Goal: Find specific fact: Find specific fact

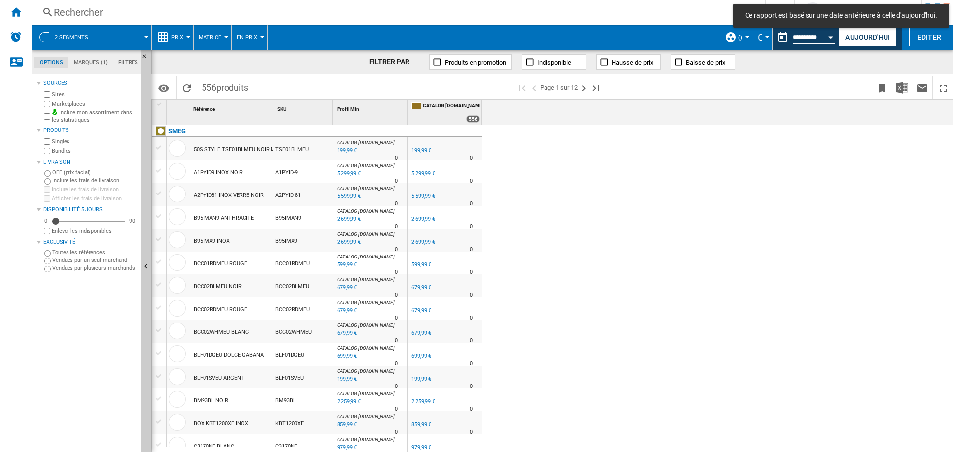
click at [43, 9] on ng-md-icon at bounding box center [48, 12] width 12 height 12
click at [49, 13] on ng-md-icon at bounding box center [48, 12] width 12 height 12
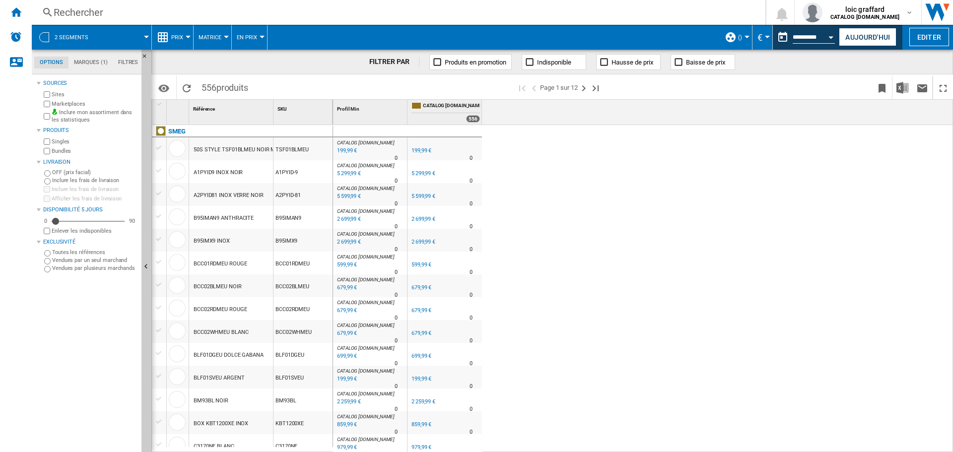
click at [740, 38] on span "()" at bounding box center [740, 37] width 4 height 6
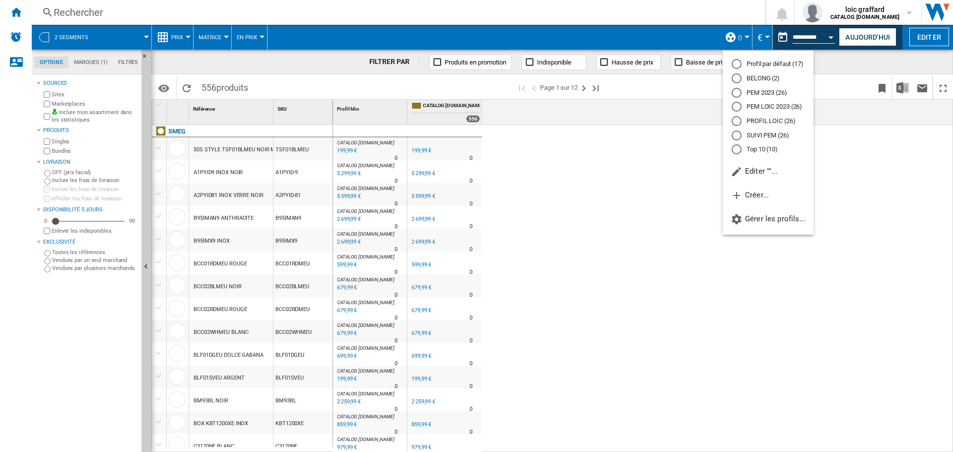
click at [749, 122] on md-radio-button "PROFIL LOIC (26)" at bounding box center [768, 121] width 73 height 9
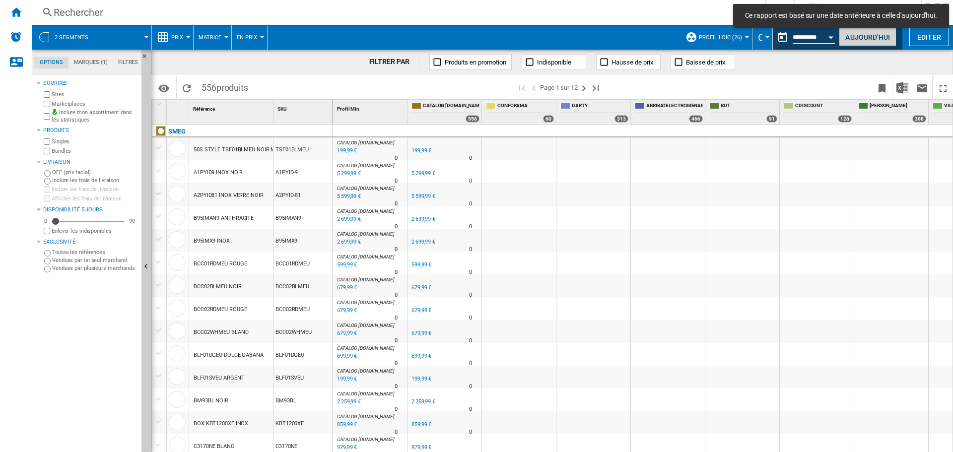
click at [864, 37] on button "Aujourd'hui" at bounding box center [868, 37] width 58 height 18
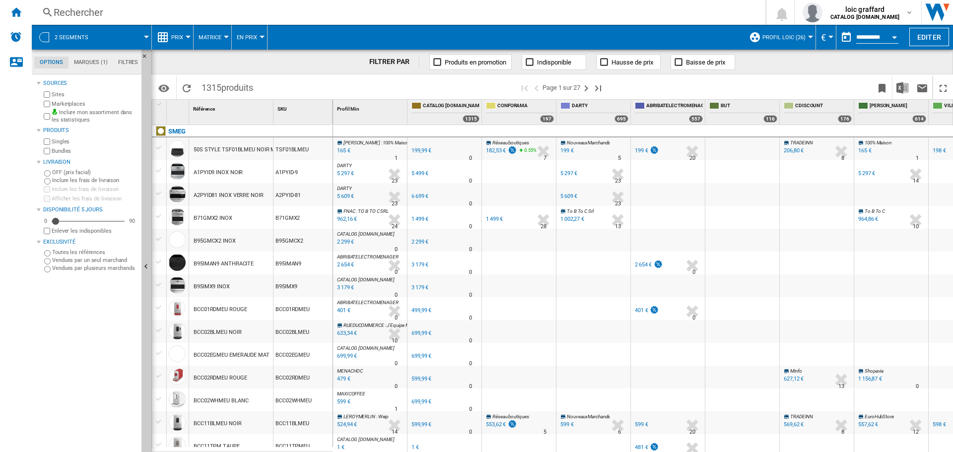
click at [55, 11] on div "Rechercher" at bounding box center [397, 12] width 686 height 14
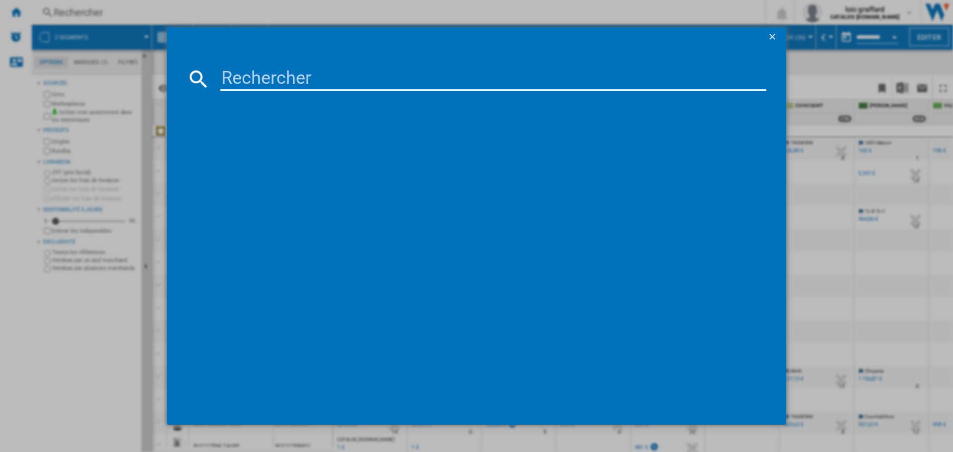
click at [263, 80] on input at bounding box center [493, 79] width 546 height 24
type input "KSET61E2"
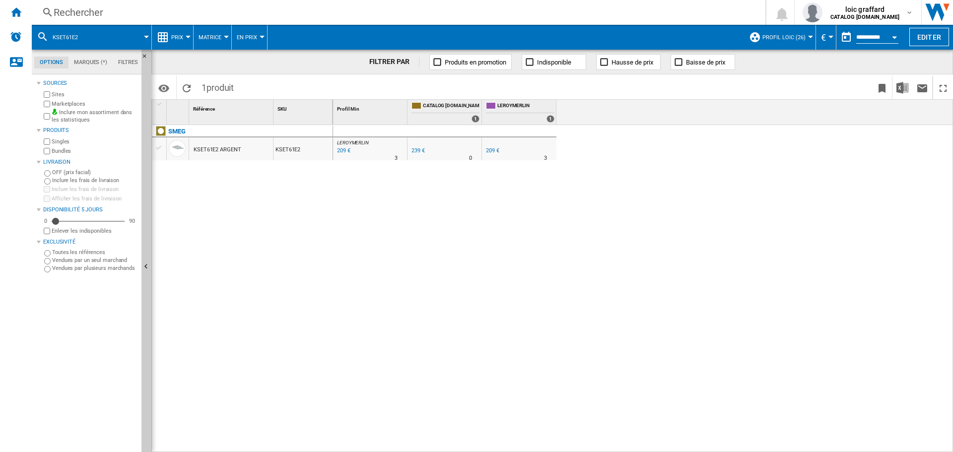
click at [495, 150] on div "209 €" at bounding box center [492, 150] width 13 height 6
click at [507, 105] on span "LEROYMERLIN" at bounding box center [525, 106] width 57 height 8
click at [233, 148] on div "KSET61E2 ARGENT" at bounding box center [218, 150] width 48 height 23
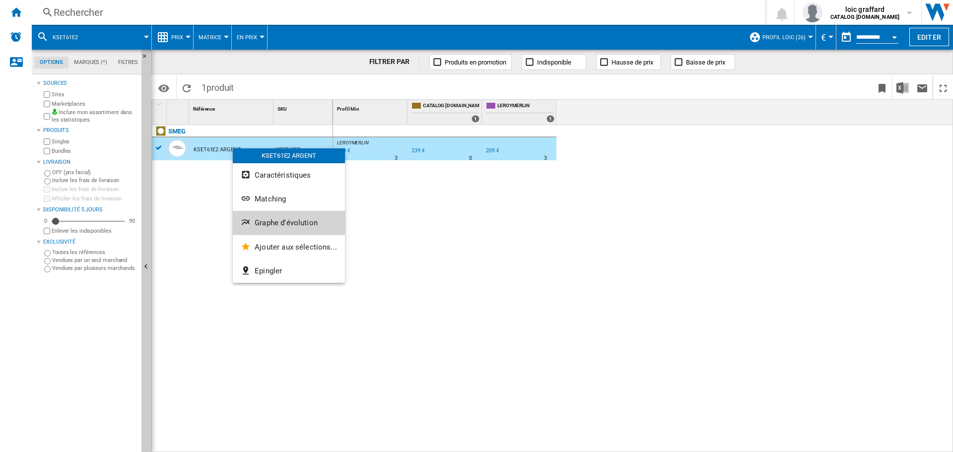
click at [272, 220] on span "Graphe d'évolution" at bounding box center [286, 222] width 63 height 9
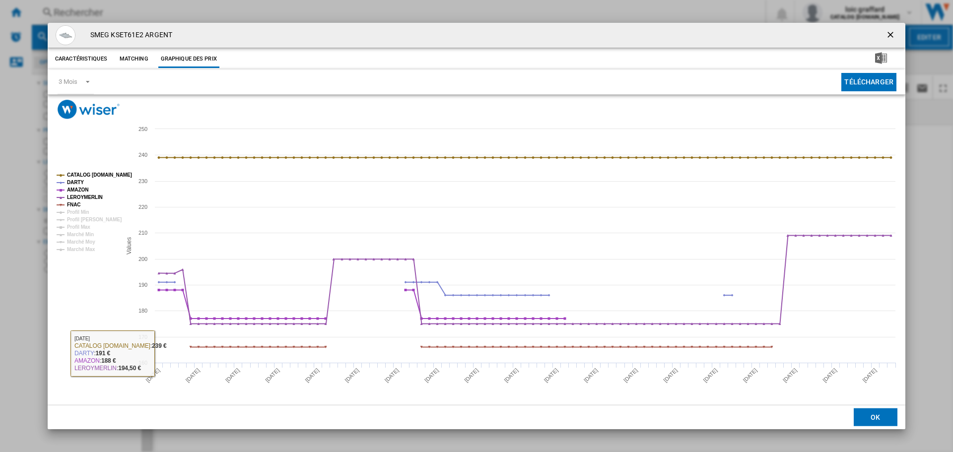
drag, startPoint x: 80, startPoint y: 363, endPoint x: 48, endPoint y: 362, distance: 31.8
drag, startPoint x: 48, startPoint y: 362, endPoint x: 359, endPoint y: 388, distance: 312.4
click at [359, 388] on rect "Product popup" at bounding box center [477, 262] width 858 height 286
click at [88, 85] on span "Product popup" at bounding box center [85, 80] width 12 height 9
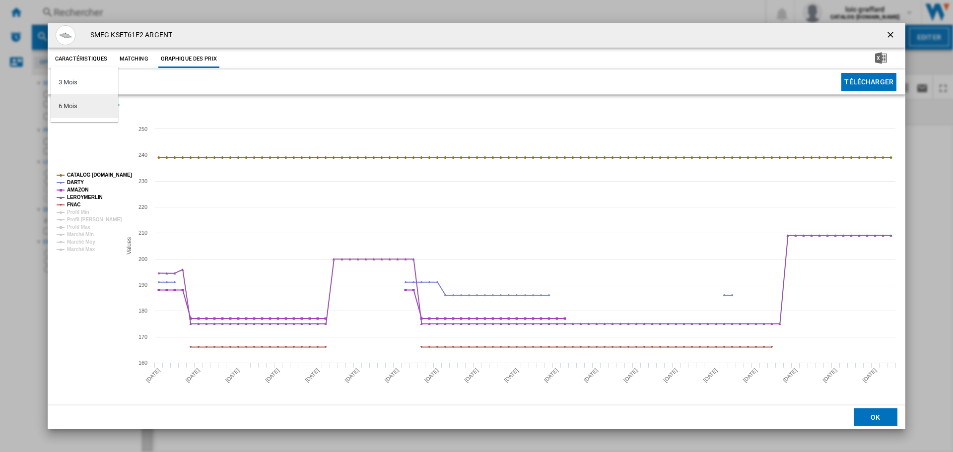
click at [70, 104] on div "6 Mois" at bounding box center [68, 106] width 18 height 9
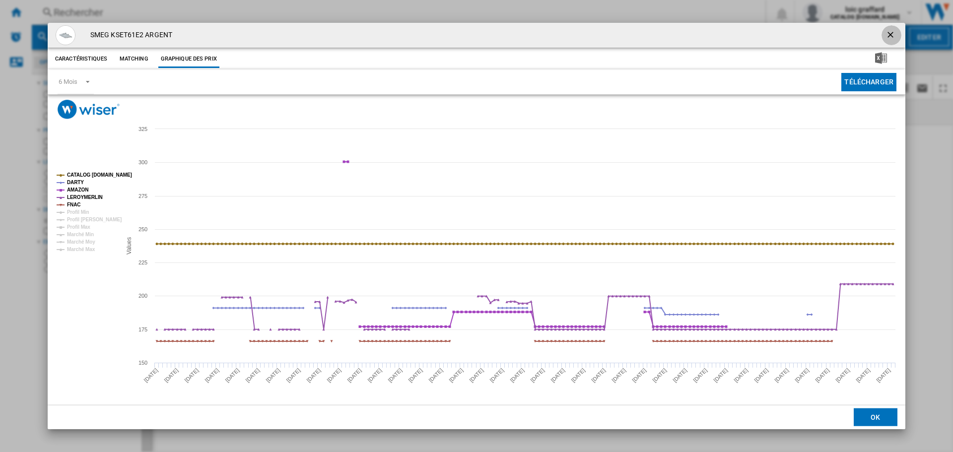
click at [890, 36] on ng-md-icon "getI18NText('BUTTONS.CLOSE_DIALOG')" at bounding box center [892, 36] width 12 height 12
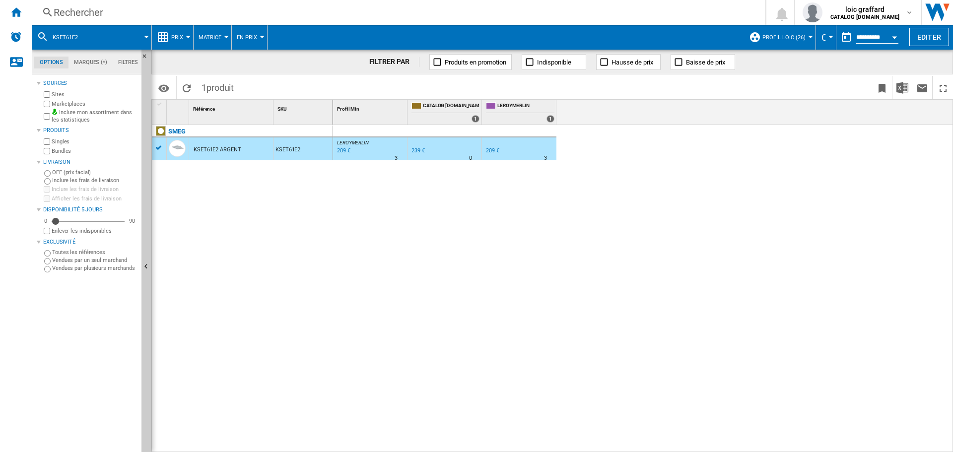
click at [42, 36] on md-icon at bounding box center [43, 37] width 12 height 12
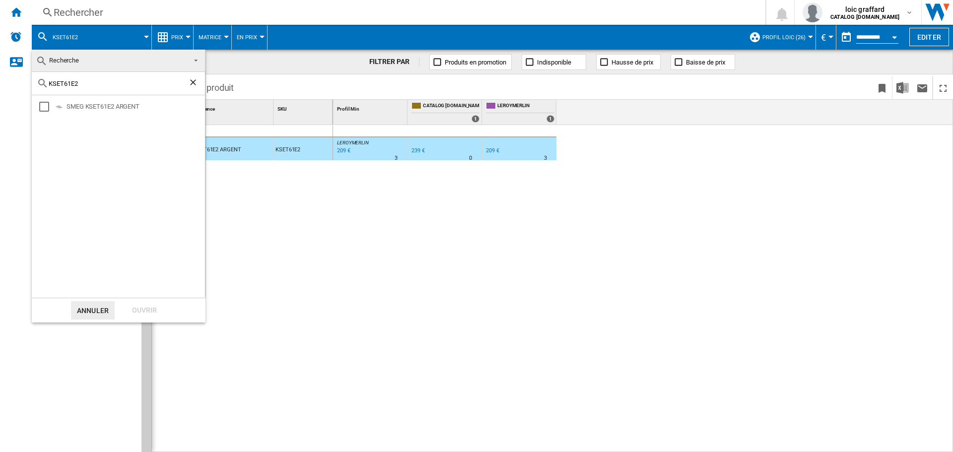
click at [192, 81] on ng-md-icon "Effacer la recherche" at bounding box center [194, 83] width 12 height 12
click at [69, 87] on div at bounding box center [118, 83] width 173 height 23
click at [174, 16] on md-backdrop at bounding box center [476, 226] width 953 height 452
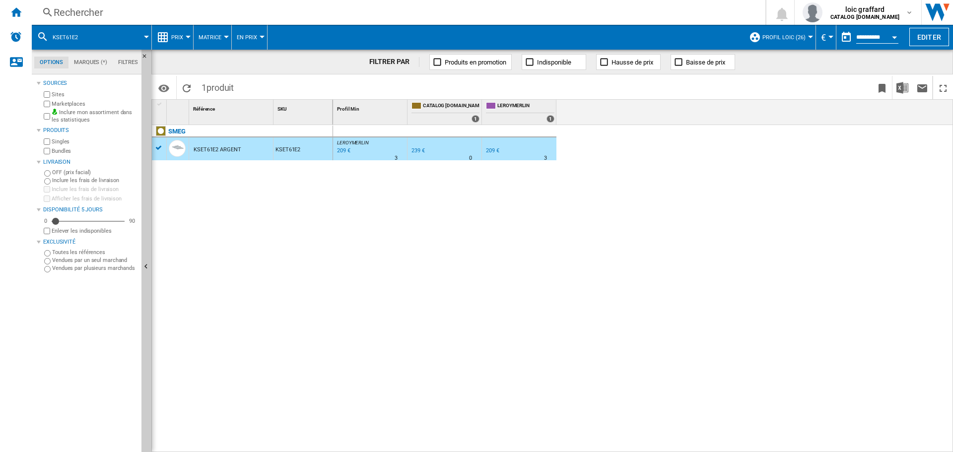
click at [67, 15] on div "Rechercher" at bounding box center [397, 12] width 686 height 14
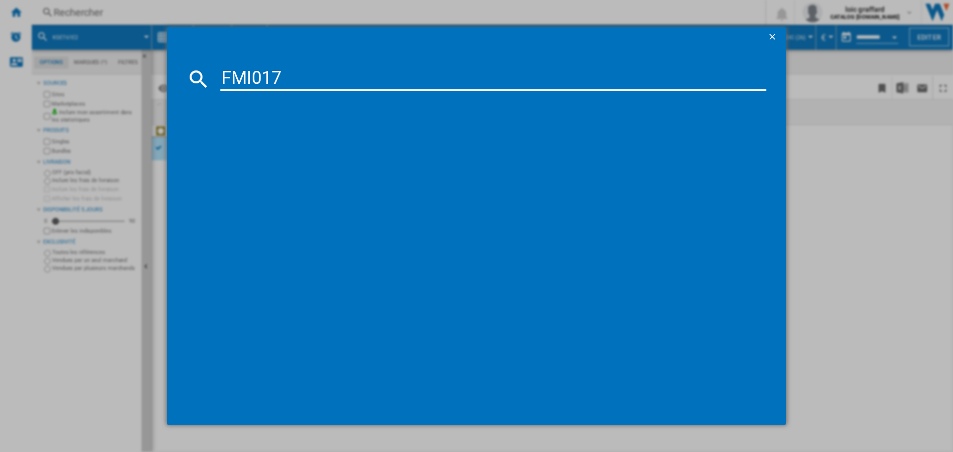
type input "FMI017X"
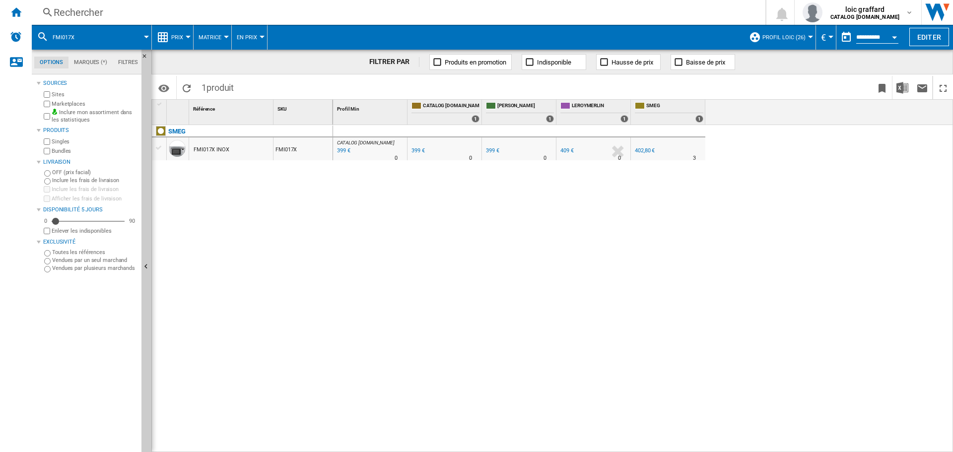
click at [204, 150] on div "FMI017X INOX" at bounding box center [212, 150] width 36 height 23
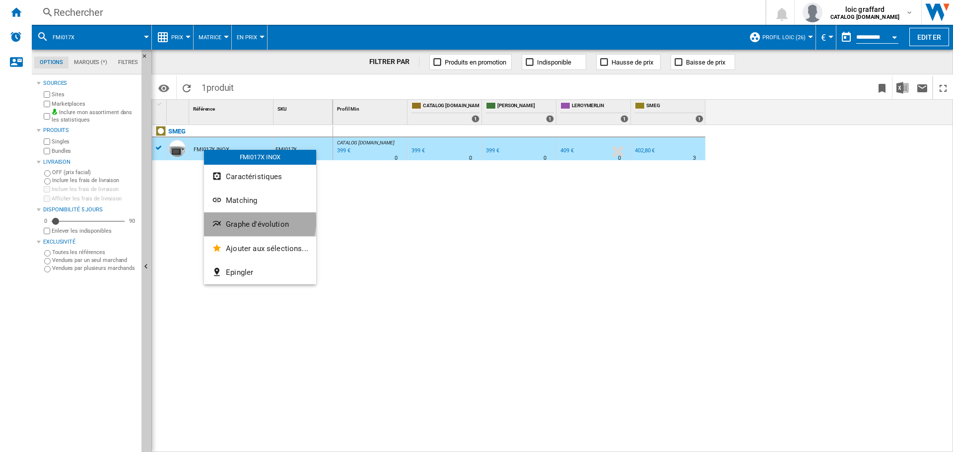
click at [252, 221] on span "Graphe d'évolution" at bounding box center [257, 224] width 63 height 9
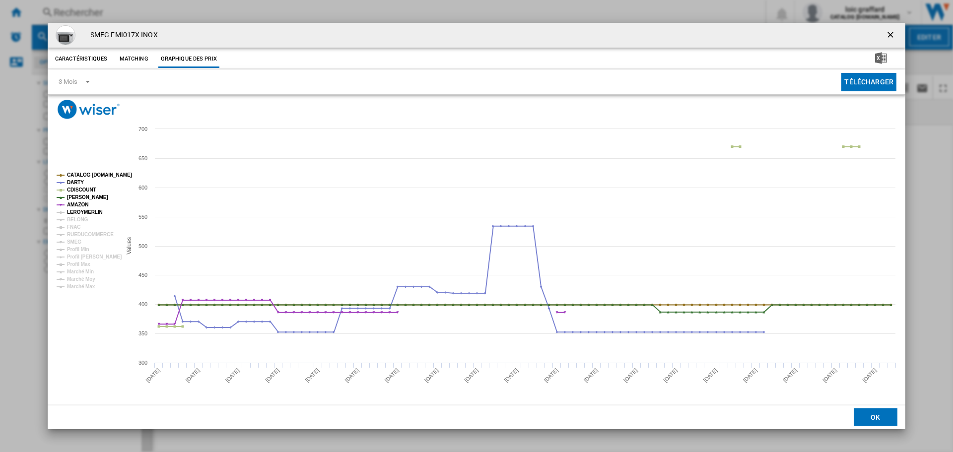
click at [88, 214] on tspan "LEROYMERLIN" at bounding box center [85, 211] width 36 height 5
click at [63, 206] on rect "Product popup" at bounding box center [85, 231] width 65 height 125
click at [71, 206] on tspan "AMAZON" at bounding box center [77, 204] width 21 height 5
